Goal: Task Accomplishment & Management: Use online tool/utility

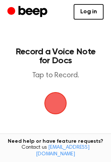
click at [47, 94] on span "button" at bounding box center [55, 103] width 27 height 27
click at [54, 102] on span "button" at bounding box center [55, 103] width 21 height 21
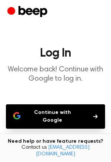
click at [16, 112] on icon "button" at bounding box center [16, 115] width 7 height 7
